Goal: Information Seeking & Learning: Find specific fact

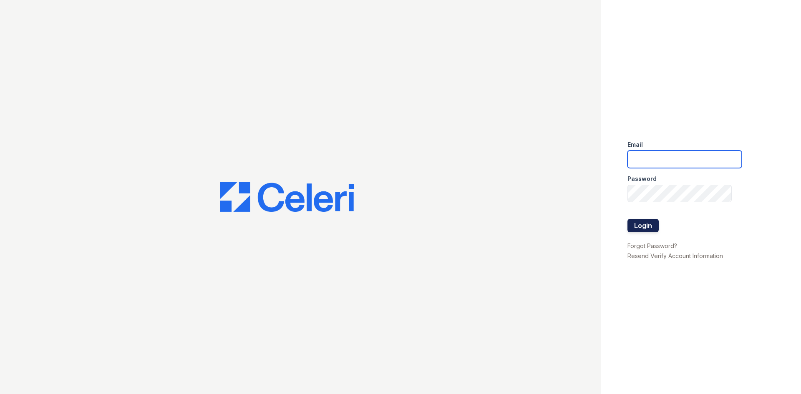
type input "renewonridgewoodtemp@trinity-pm.com"
click at [645, 225] on button "Login" at bounding box center [642, 225] width 31 height 13
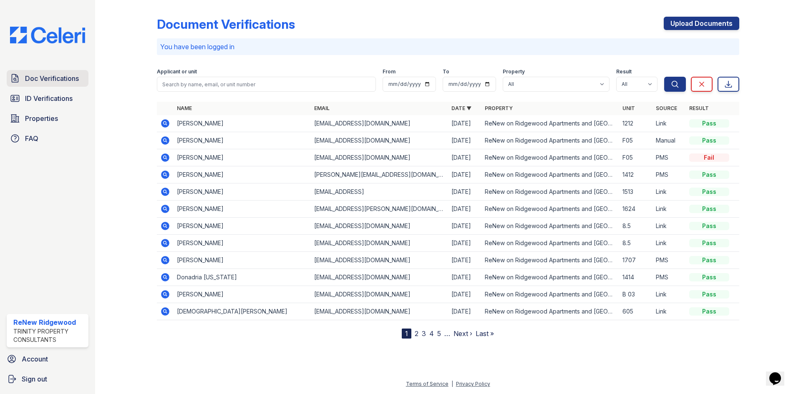
click at [48, 76] on span "Doc Verifications" at bounding box center [52, 78] width 54 height 10
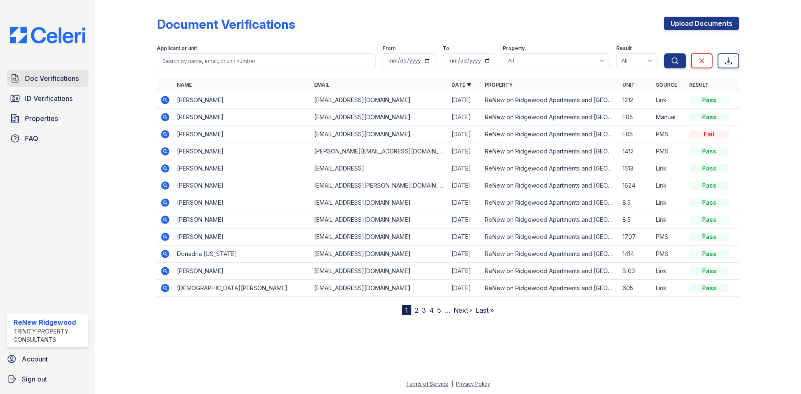
click at [55, 75] on span "Doc Verifications" at bounding box center [52, 78] width 54 height 10
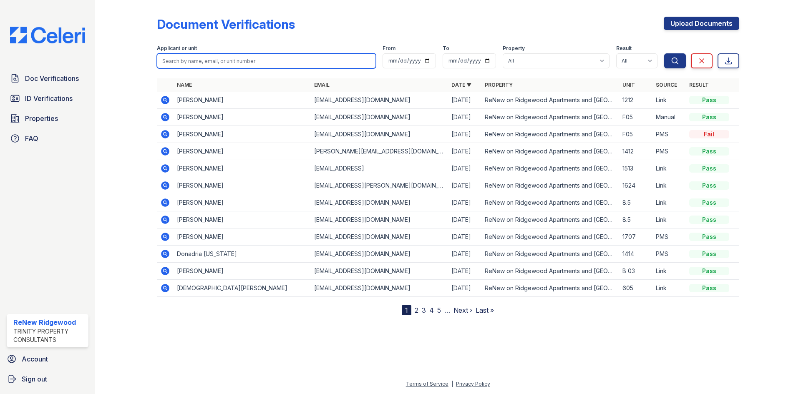
click at [221, 60] on input "search" at bounding box center [266, 60] width 219 height 15
type input "lynn"
click at [664, 53] on button "Search" at bounding box center [675, 60] width 22 height 15
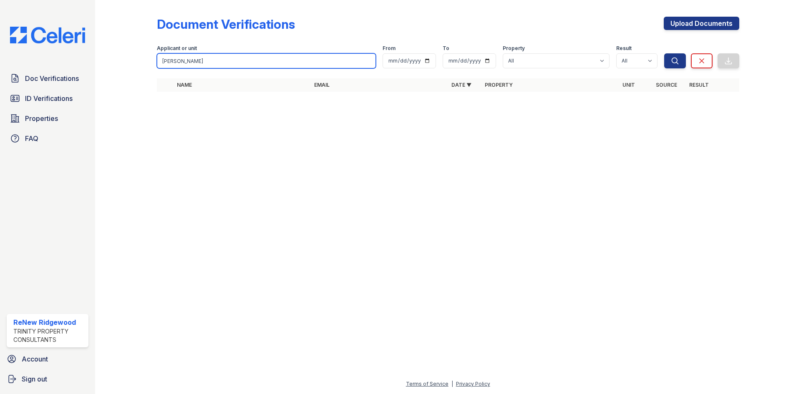
click at [196, 65] on input "lynn" at bounding box center [266, 60] width 219 height 15
type input "street"
click at [664, 53] on button "Search" at bounding box center [675, 60] width 22 height 15
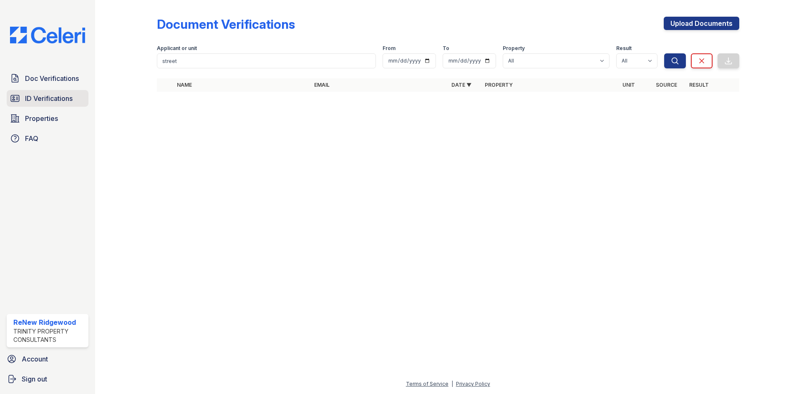
click at [75, 101] on link "ID Verifications" at bounding box center [48, 98] width 82 height 17
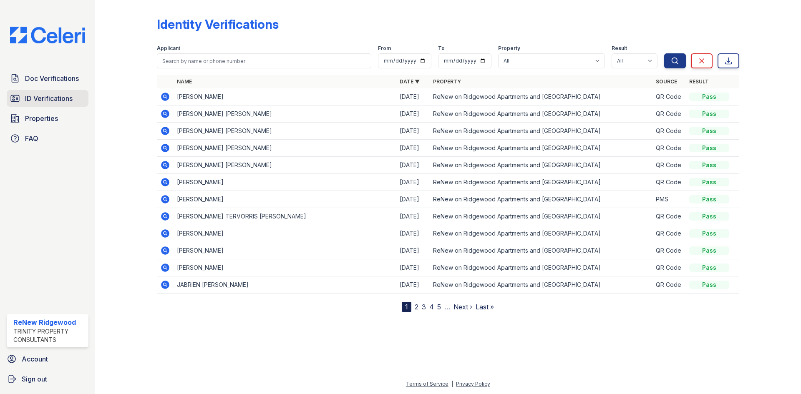
click at [53, 99] on span "ID Verifications" at bounding box center [49, 98] width 48 height 10
click at [53, 98] on span "ID Verifications" at bounding box center [49, 98] width 48 height 10
click at [64, 97] on span "ID Verifications" at bounding box center [49, 98] width 48 height 10
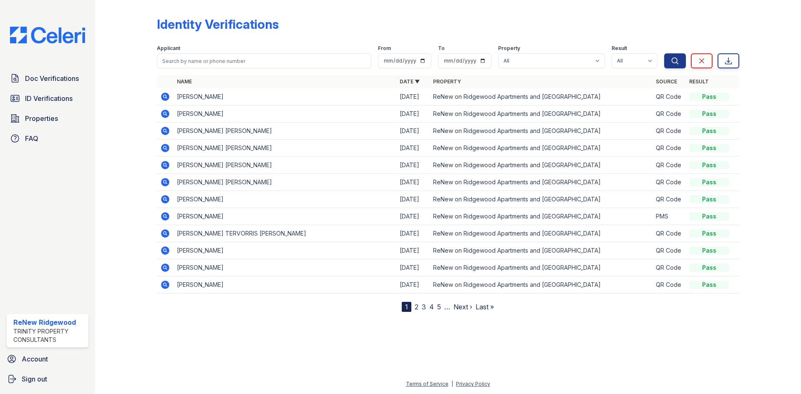
click at [65, 95] on span "ID Verifications" at bounding box center [49, 98] width 48 height 10
click at [167, 99] on icon at bounding box center [165, 97] width 8 height 8
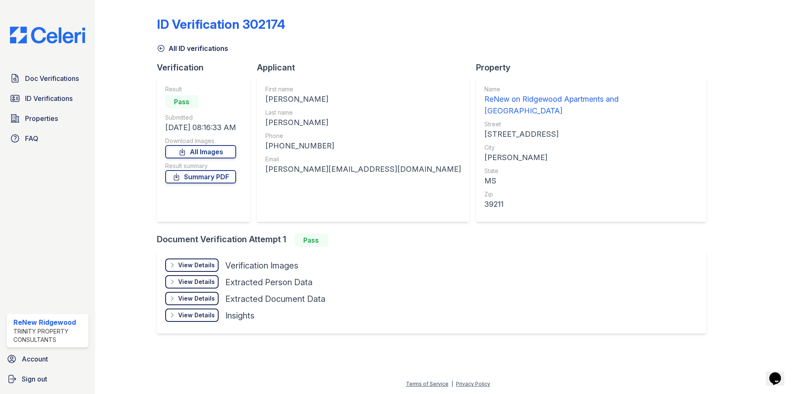
click at [160, 50] on icon at bounding box center [161, 48] width 8 height 8
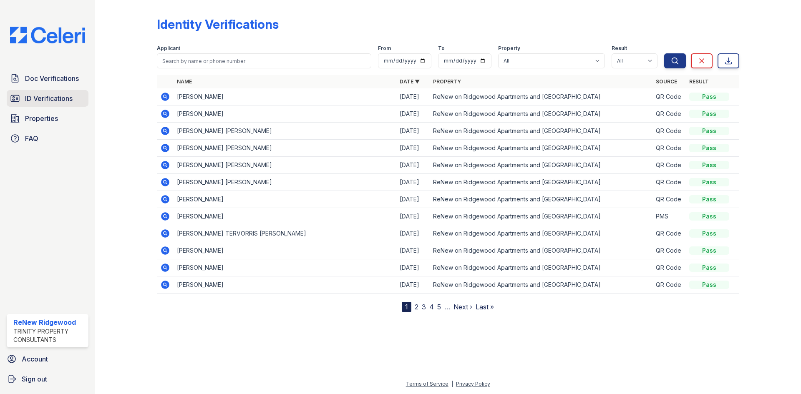
click at [40, 94] on span "ID Verifications" at bounding box center [49, 98] width 48 height 10
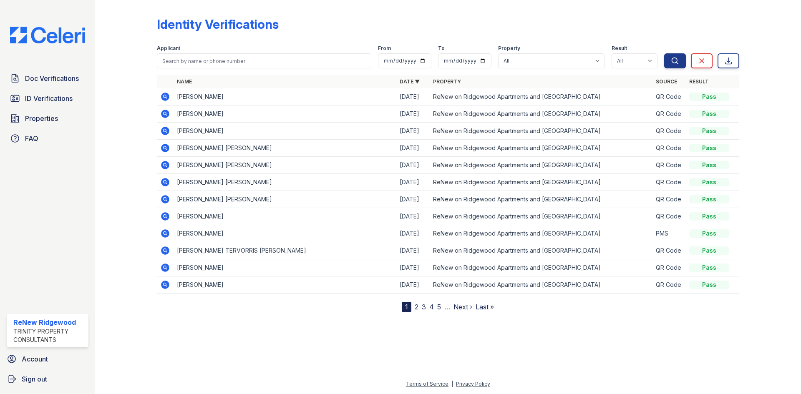
click at [40, 94] on span "ID Verifications" at bounding box center [49, 98] width 48 height 10
click at [162, 113] on icon at bounding box center [165, 114] width 8 height 8
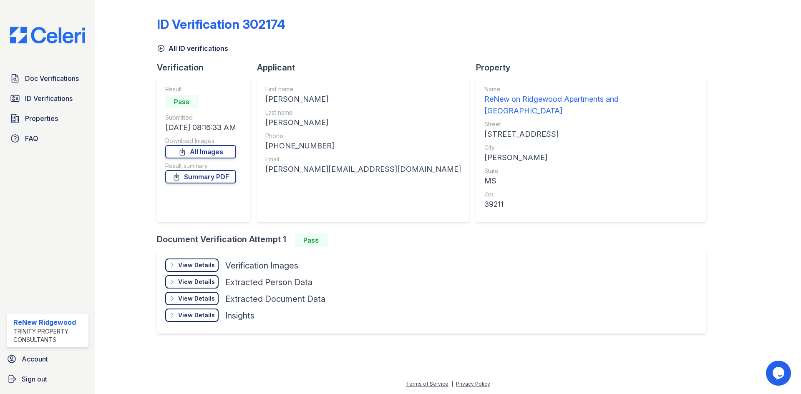
click at [286, 93] on div "First name" at bounding box center [363, 89] width 196 height 8
drag, startPoint x: 269, startPoint y: 98, endPoint x: 325, endPoint y: 102, distance: 56.5
click at [325, 102] on div "CARLOS ELIAS" at bounding box center [363, 99] width 196 height 12
copy div "CARLOS ELIAS"
click at [284, 124] on div "SALAS" at bounding box center [363, 123] width 196 height 12
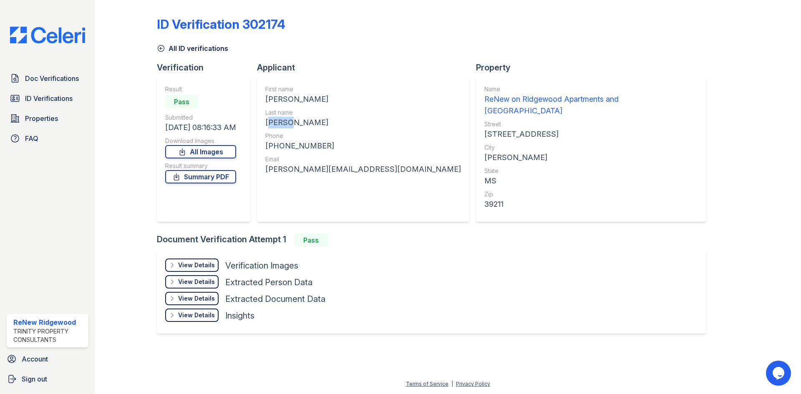
click at [284, 124] on div "SALAS" at bounding box center [363, 123] width 196 height 12
copy div "SALAS"
click at [293, 138] on div "Phone" at bounding box center [363, 136] width 196 height 8
drag, startPoint x: 274, startPoint y: 146, endPoint x: 322, endPoint y: 143, distance: 48.5
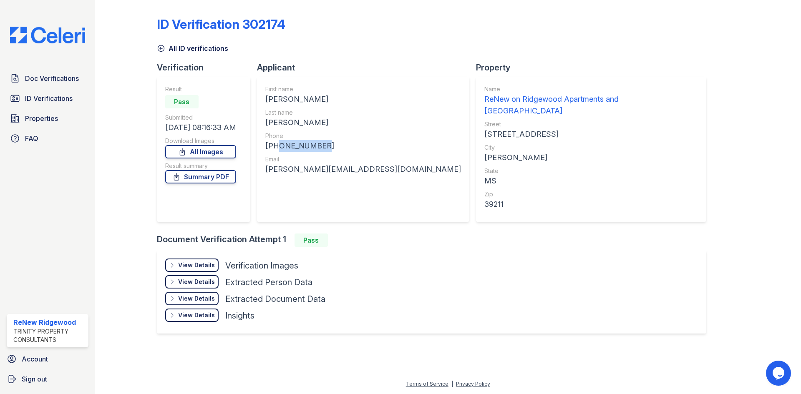
click at [322, 143] on div "+19564505547" at bounding box center [363, 146] width 196 height 12
copy div "9564505547"
click at [326, 171] on div "carlos.salas6996@gmail.com" at bounding box center [363, 169] width 196 height 12
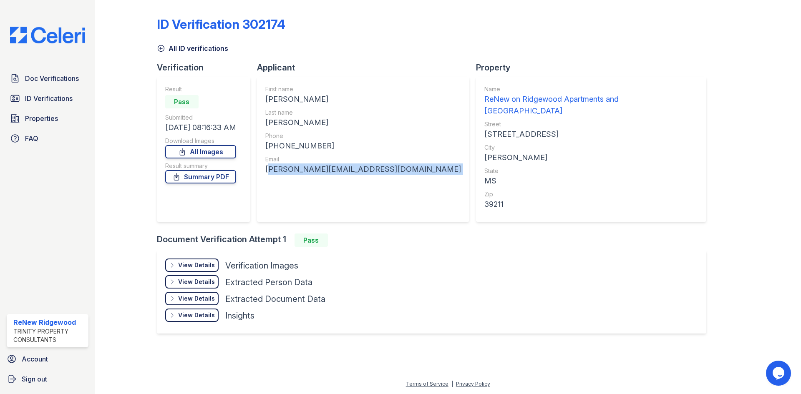
click at [326, 171] on div "carlos.salas6996@gmail.com" at bounding box center [363, 169] width 196 height 12
copy div "carlos.salas6996@gmail.com"
click at [161, 50] on icon at bounding box center [161, 48] width 8 height 8
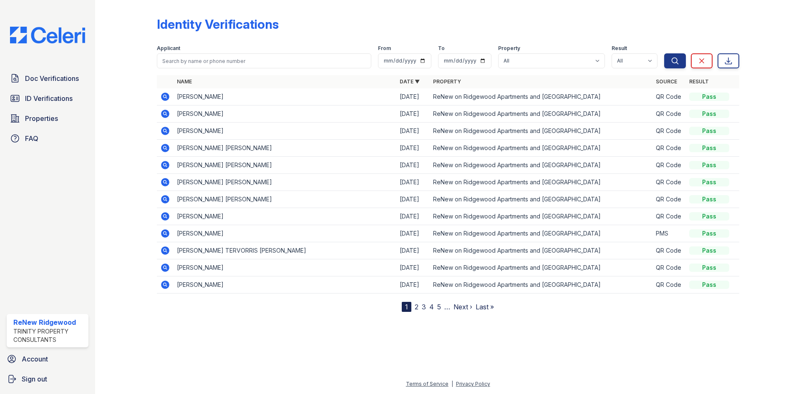
click at [165, 95] on icon at bounding box center [164, 96] width 2 height 2
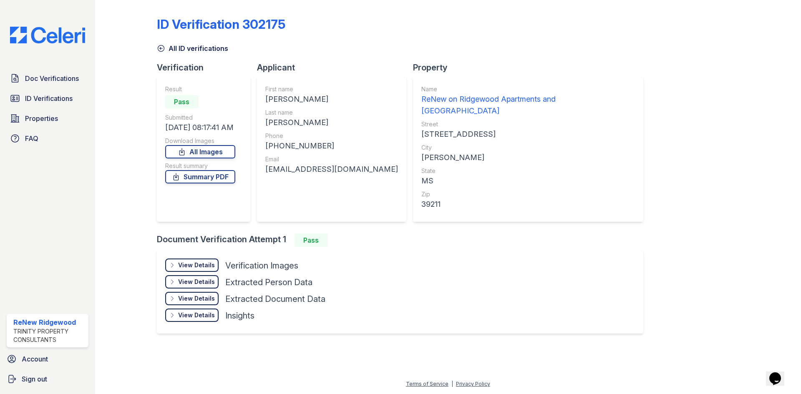
click at [275, 98] on div "[PERSON_NAME]" at bounding box center [331, 99] width 133 height 12
copy div "[PERSON_NAME]"
click at [287, 118] on div "BARRERA" at bounding box center [331, 123] width 133 height 12
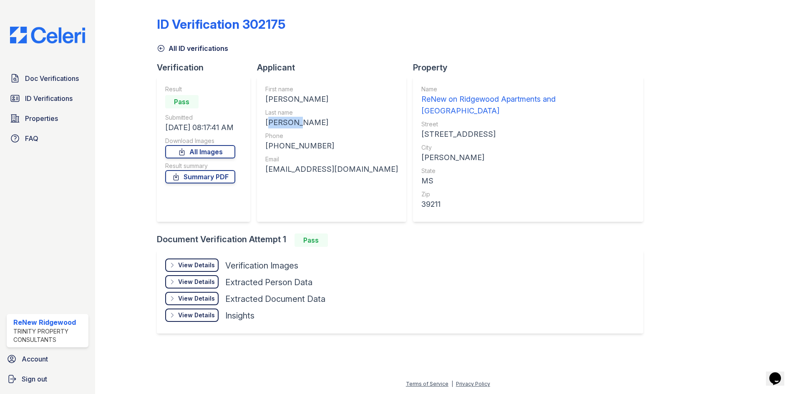
copy div "BARRERA"
click at [279, 141] on div "+19564003484" at bounding box center [331, 146] width 133 height 12
copy div "19564003484"
click at [294, 171] on div "dylan.barrera112@gmail.com" at bounding box center [331, 169] width 133 height 12
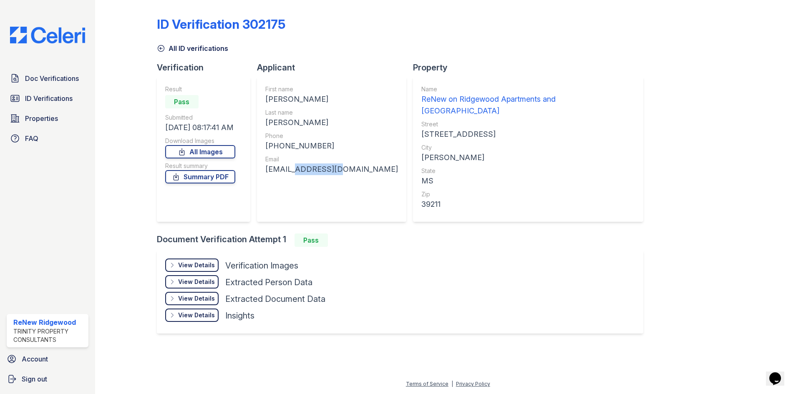
click at [294, 171] on div "dylan.barrera112@gmail.com" at bounding box center [331, 169] width 133 height 12
click at [158, 49] on icon at bounding box center [161, 48] width 8 height 8
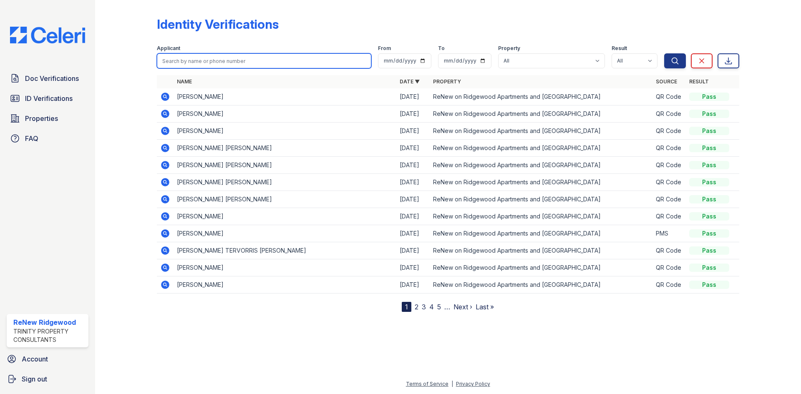
click at [267, 64] on input "search" at bounding box center [264, 60] width 214 height 15
type input "cage"
click at [664, 53] on button "Search" at bounding box center [675, 60] width 22 height 15
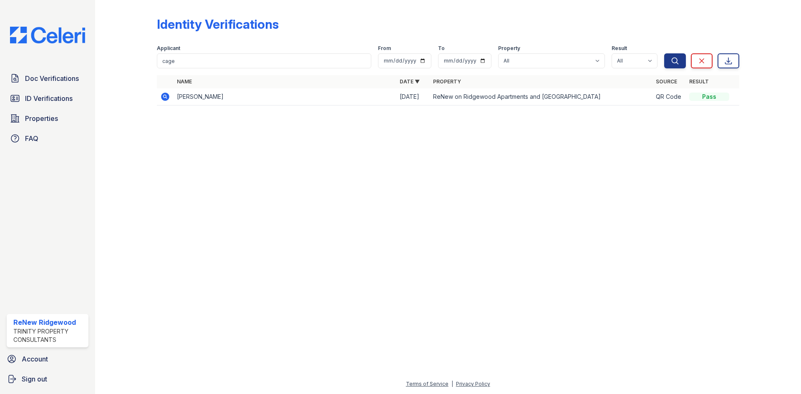
click at [230, 89] on td "JOSEPH JR CAGE" at bounding box center [284, 96] width 223 height 17
click at [227, 94] on td "JOSEPH JR CAGE" at bounding box center [284, 96] width 223 height 17
click at [165, 101] on icon at bounding box center [165, 97] width 10 height 10
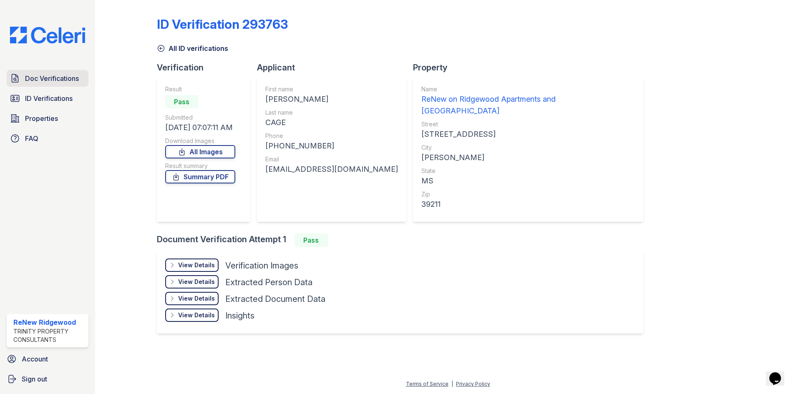
click at [75, 74] on span "Doc Verifications" at bounding box center [52, 78] width 54 height 10
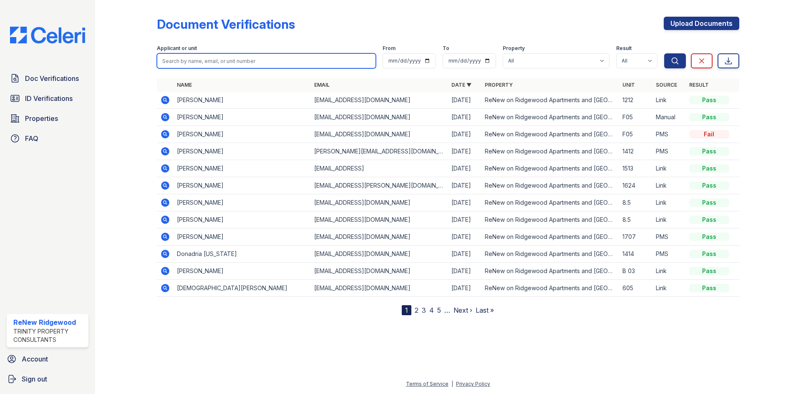
click at [184, 60] on input "search" at bounding box center [266, 60] width 219 height 15
type input "cage"
click at [664, 53] on button "Search" at bounding box center [675, 60] width 22 height 15
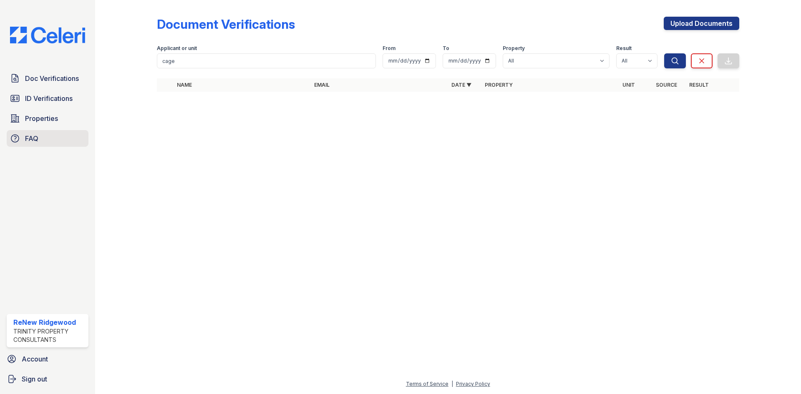
click at [50, 143] on link "FAQ" at bounding box center [48, 138] width 82 height 17
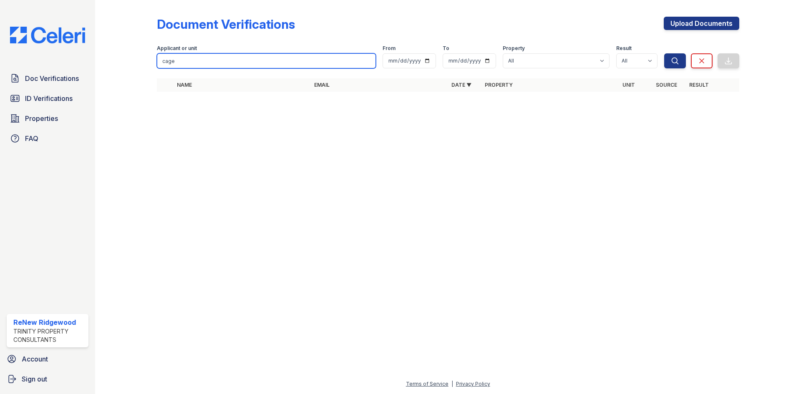
click at [183, 58] on input "cage" at bounding box center [266, 60] width 219 height 15
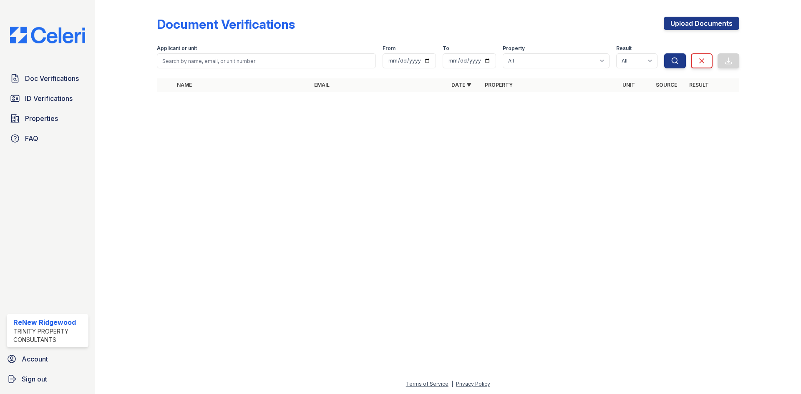
click at [269, 125] on div at bounding box center [447, 246] width 679 height 266
click at [697, 60] on icon at bounding box center [701, 61] width 8 height 8
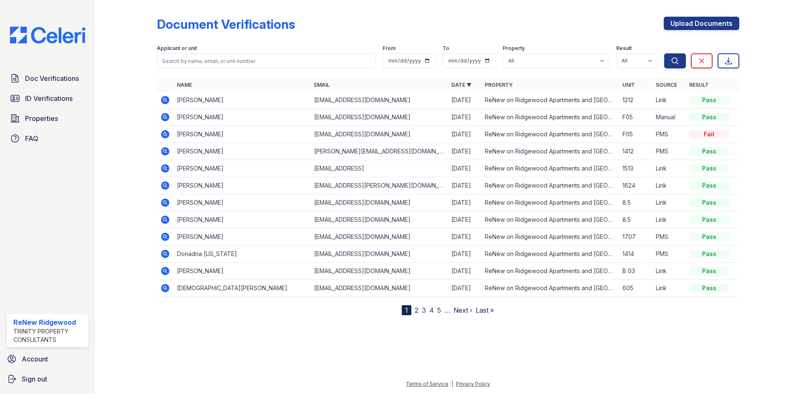
click at [167, 134] on icon at bounding box center [165, 134] width 8 height 8
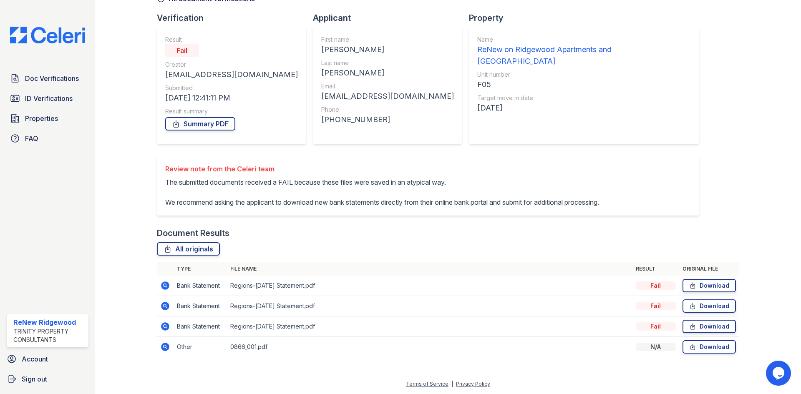
scroll to position [60, 0]
click at [168, 286] on icon at bounding box center [165, 285] width 8 height 8
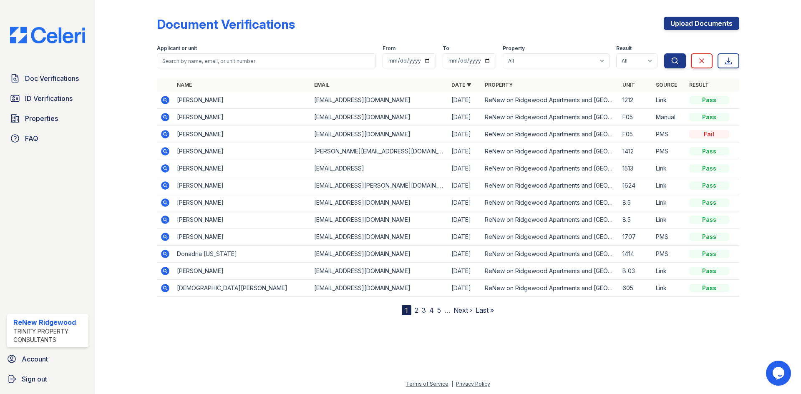
click at [161, 99] on icon at bounding box center [165, 100] width 8 height 8
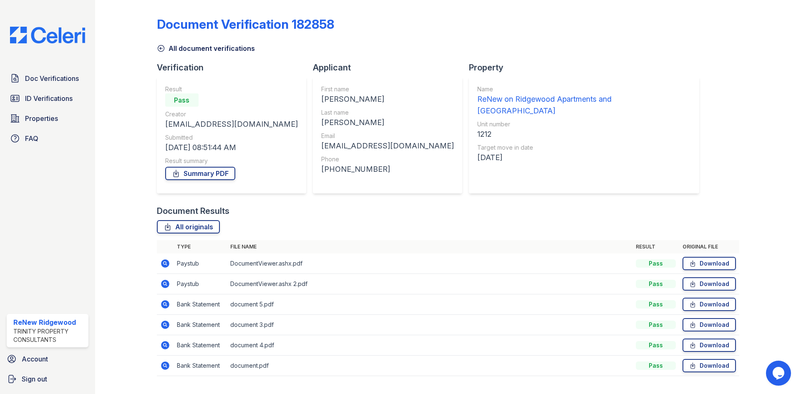
scroll to position [19, 0]
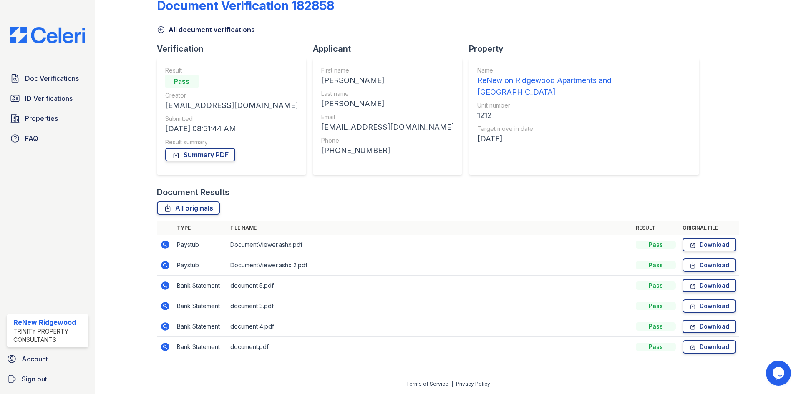
click at [159, 30] on icon at bounding box center [161, 30] width 6 height 6
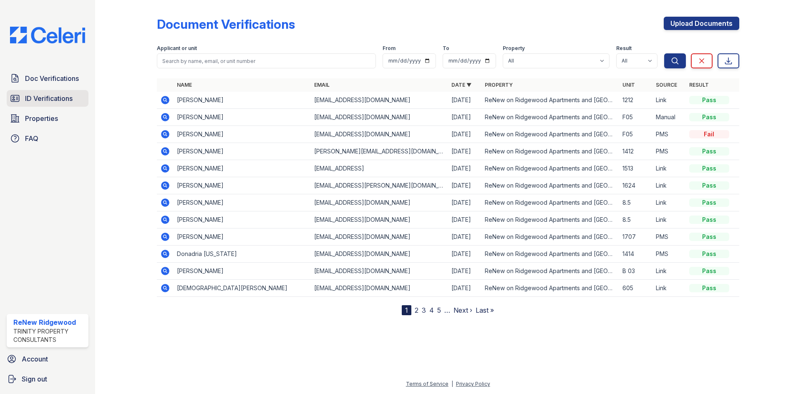
click at [59, 95] on span "ID Verifications" at bounding box center [49, 98] width 48 height 10
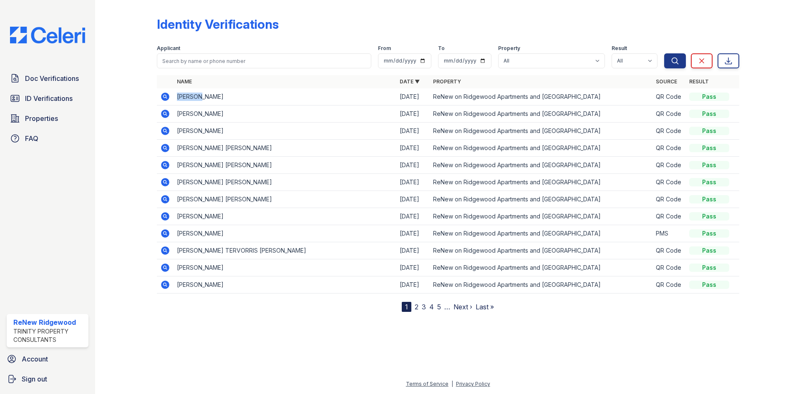
drag, startPoint x: 178, startPoint y: 96, endPoint x: 203, endPoint y: 96, distance: 25.4
click at [203, 96] on td "EDUARDO DYLAN BARRERA" at bounding box center [284, 96] width 223 height 17
copy td "EDUARDO"
click at [178, 107] on td "CARLOS ELIAS SALAS" at bounding box center [284, 114] width 223 height 17
click at [164, 100] on icon at bounding box center [165, 97] width 8 height 8
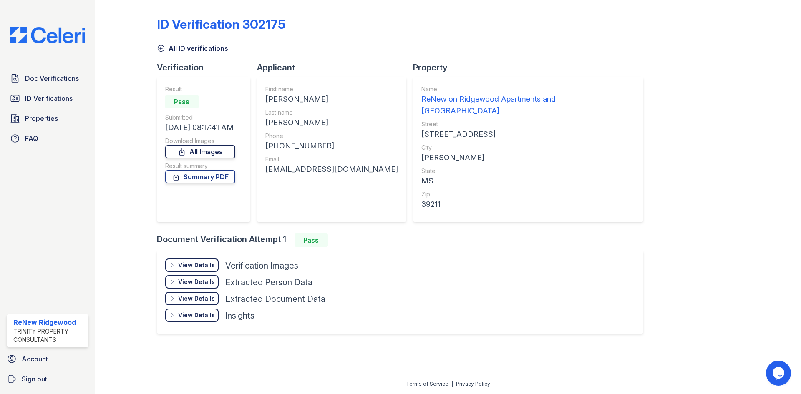
click at [227, 148] on link "All Images" at bounding box center [200, 151] width 70 height 13
drag, startPoint x: 320, startPoint y: 147, endPoint x: 274, endPoint y: 146, distance: 45.9
click at [274, 146] on div "[PHONE_NUMBER]" at bounding box center [331, 146] width 133 height 12
copy div "9564003484"
click at [290, 167] on div "[EMAIL_ADDRESS][DOMAIN_NAME]" at bounding box center [331, 169] width 133 height 12
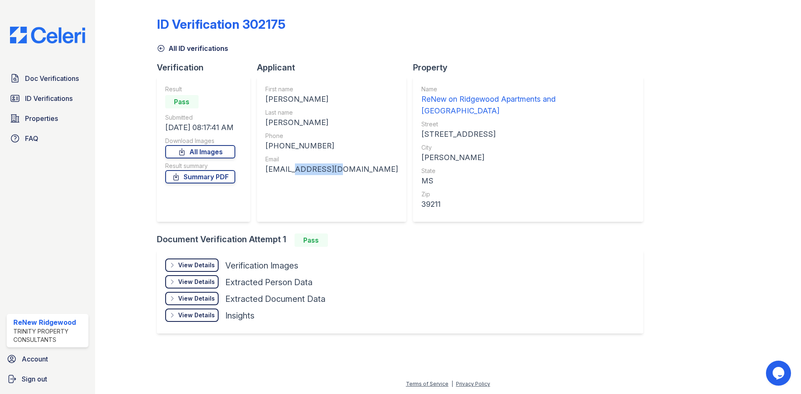
click at [290, 167] on div "[EMAIL_ADDRESS][DOMAIN_NAME]" at bounding box center [331, 169] width 133 height 12
copy div "[EMAIL_ADDRESS][DOMAIN_NAME]"
